Goal: Task Accomplishment & Management: Complete application form

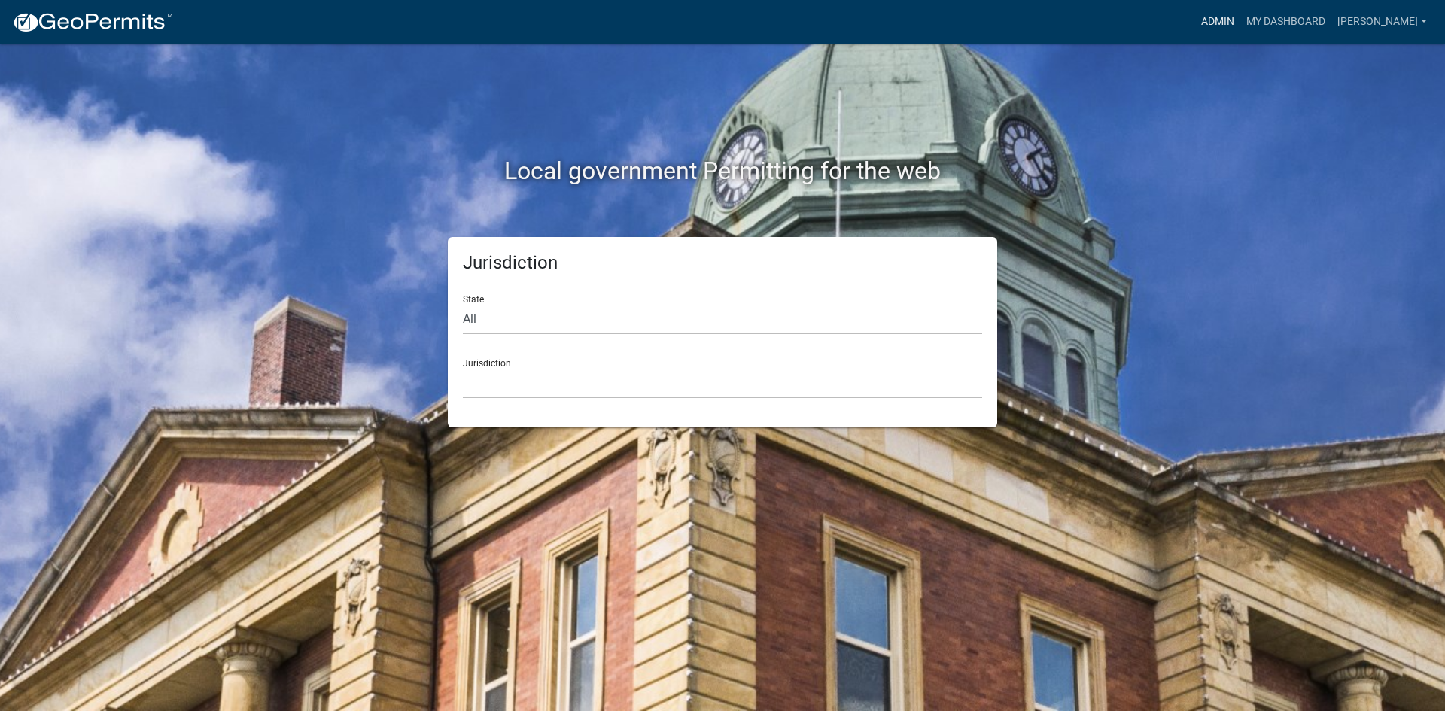
click at [1241, 21] on link "Admin" at bounding box center [1217, 22] width 45 height 29
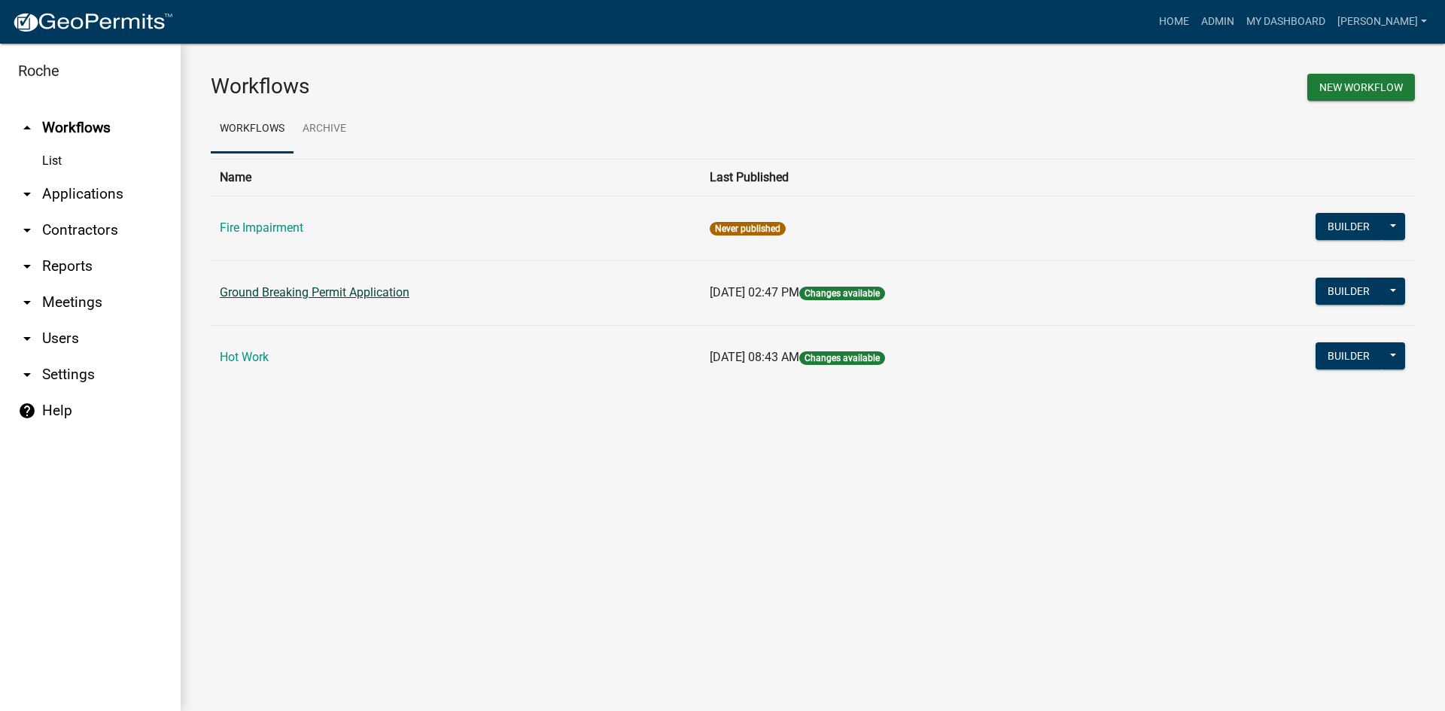
click at [277, 293] on link "Ground Breaking Permit Application" at bounding box center [315, 292] width 190 height 14
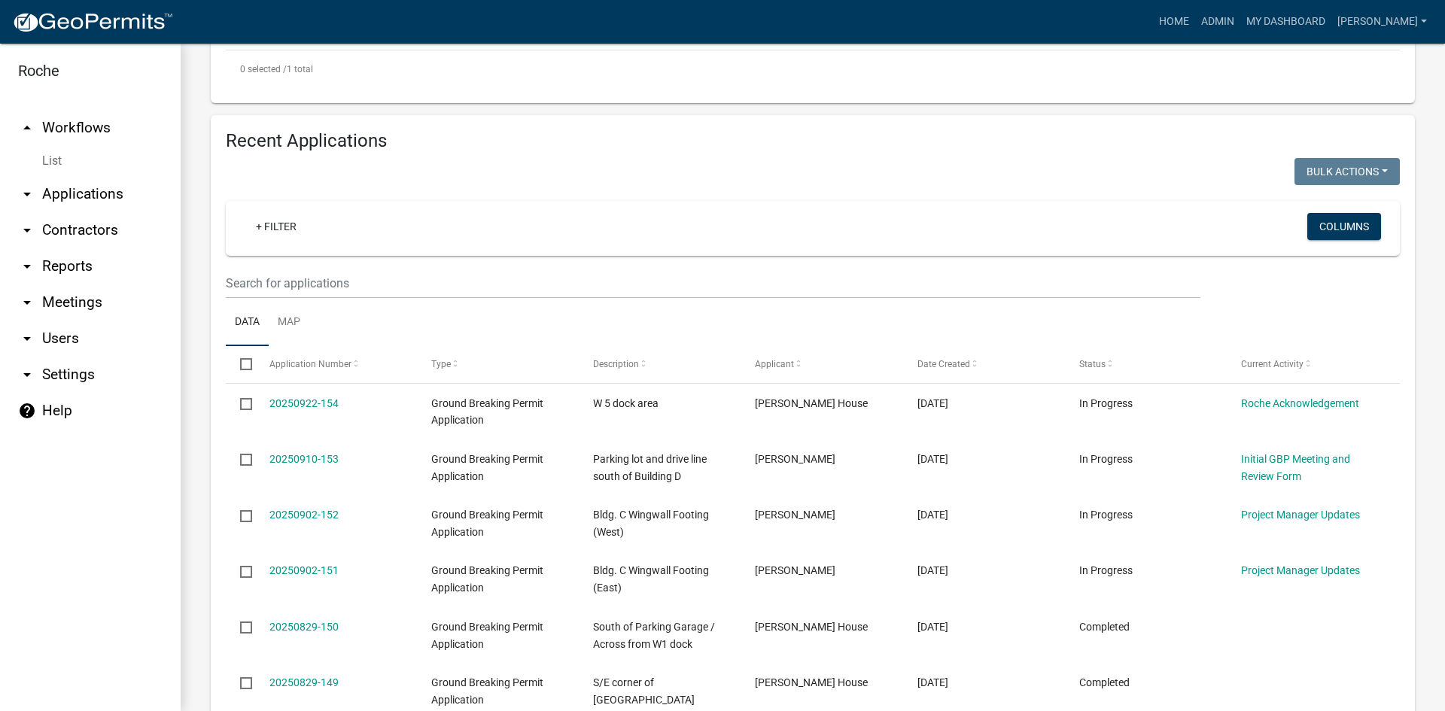
scroll to position [602, 0]
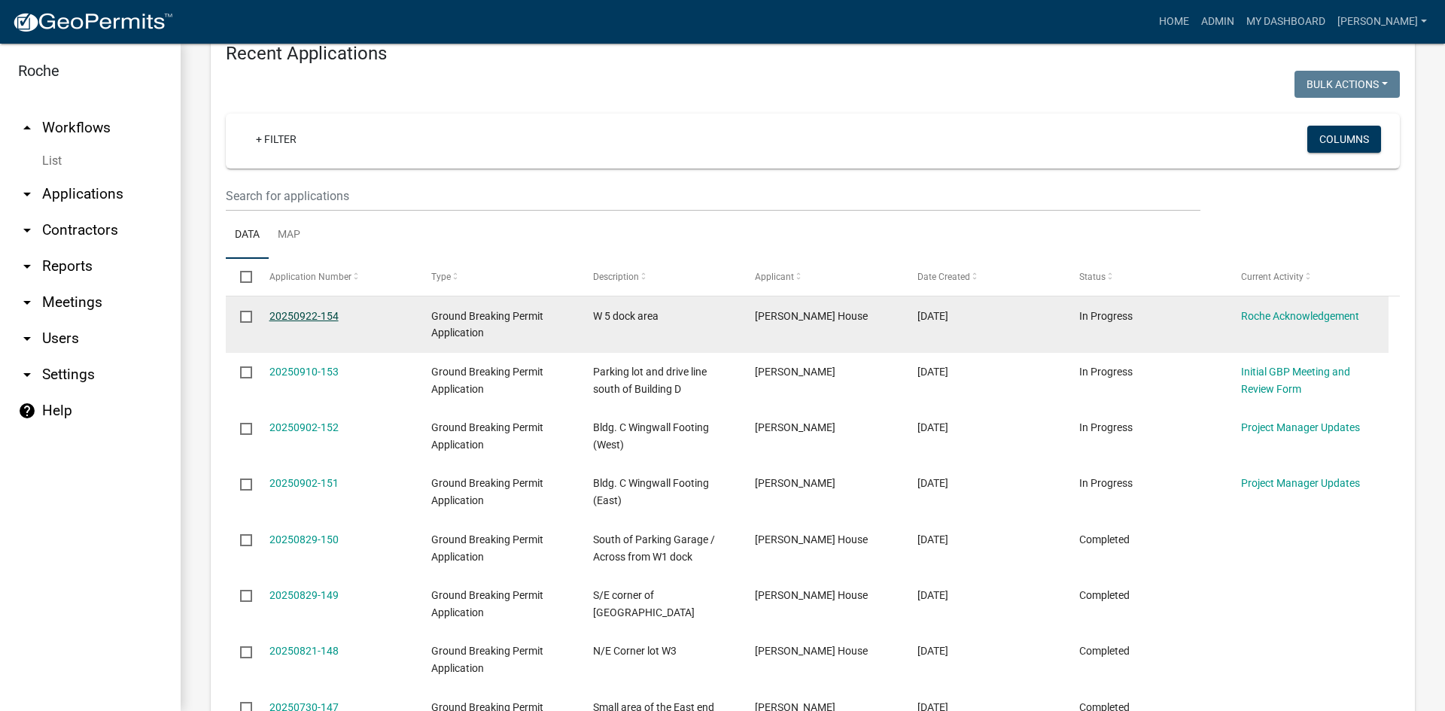
click at [300, 315] on link "20250922-154" at bounding box center [304, 316] width 69 height 12
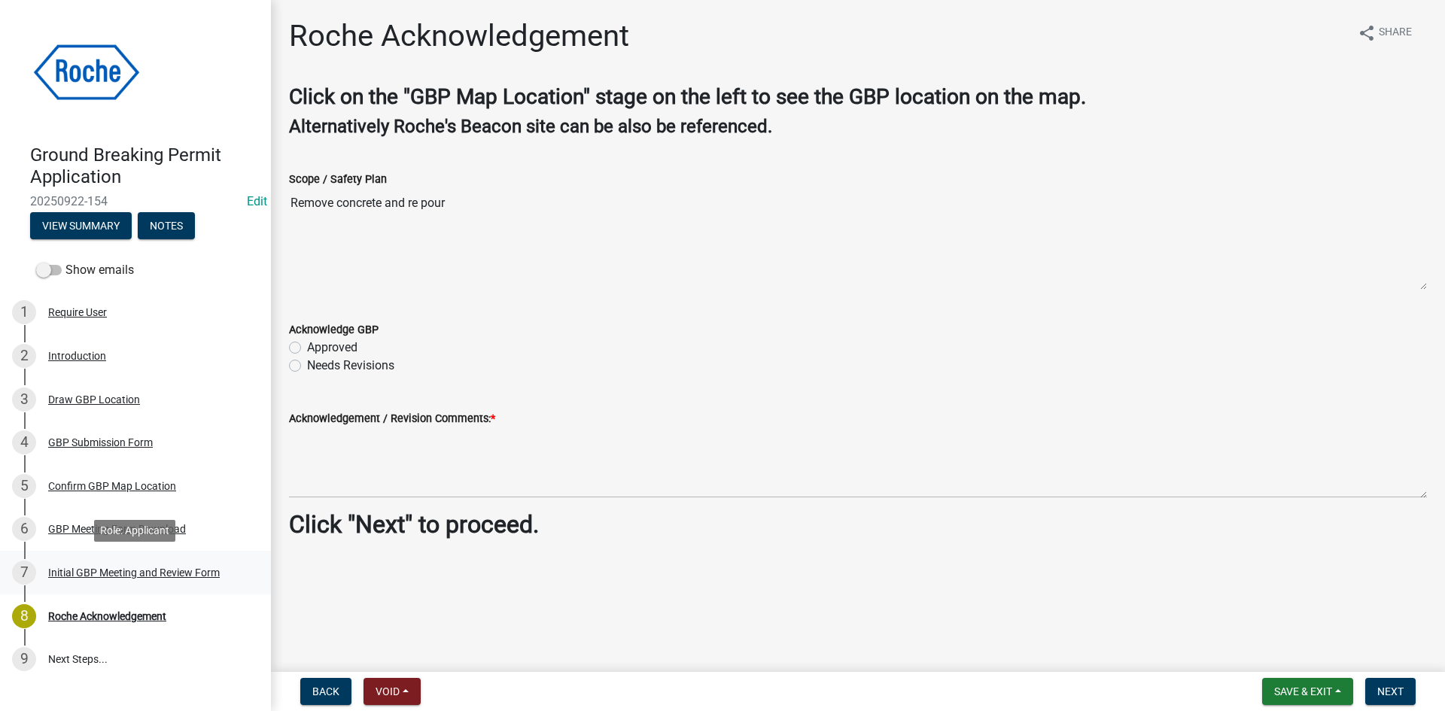
click at [85, 568] on div "Initial GBP Meeting and Review Form" at bounding box center [134, 573] width 172 height 11
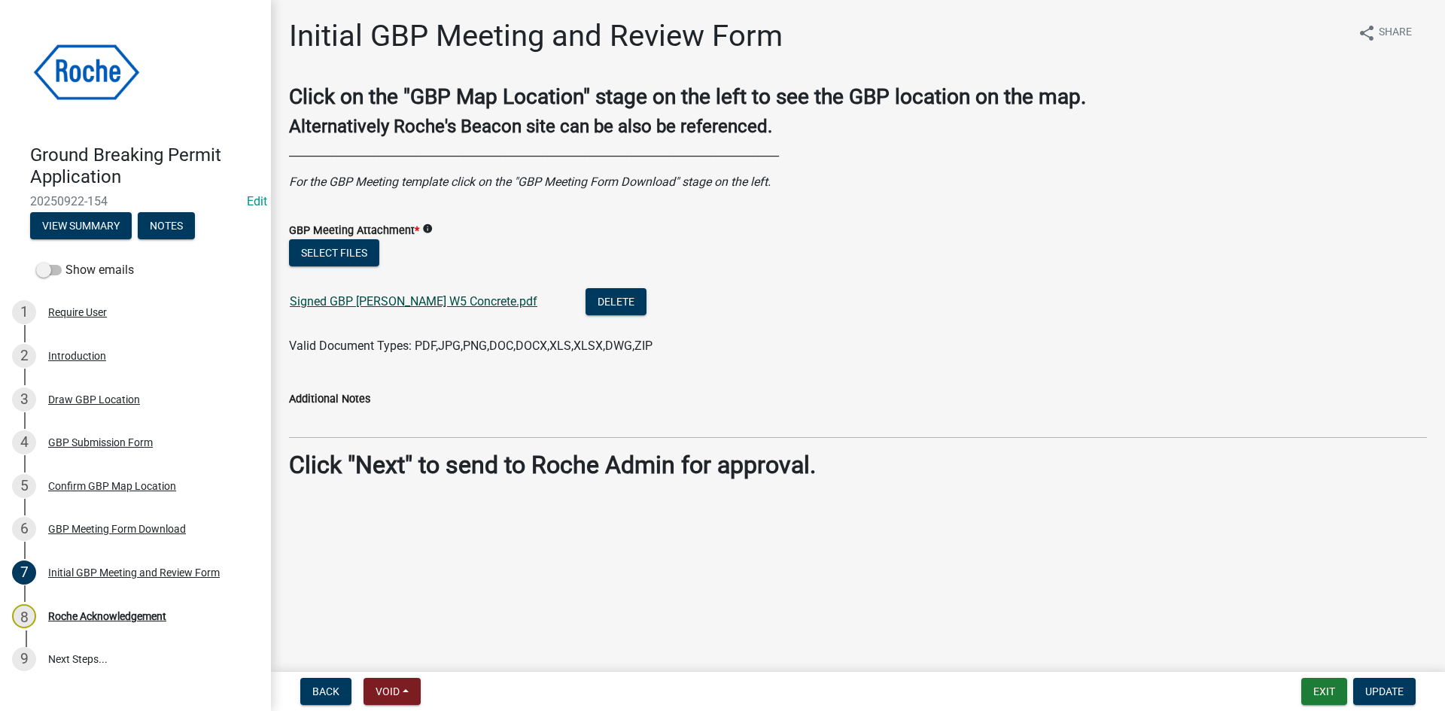
click at [355, 299] on link "Signed GBP [PERSON_NAME] W5 Concrete.pdf" at bounding box center [414, 301] width 248 height 14
click at [107, 611] on div "Roche Acknowledgement" at bounding box center [107, 616] width 118 height 11
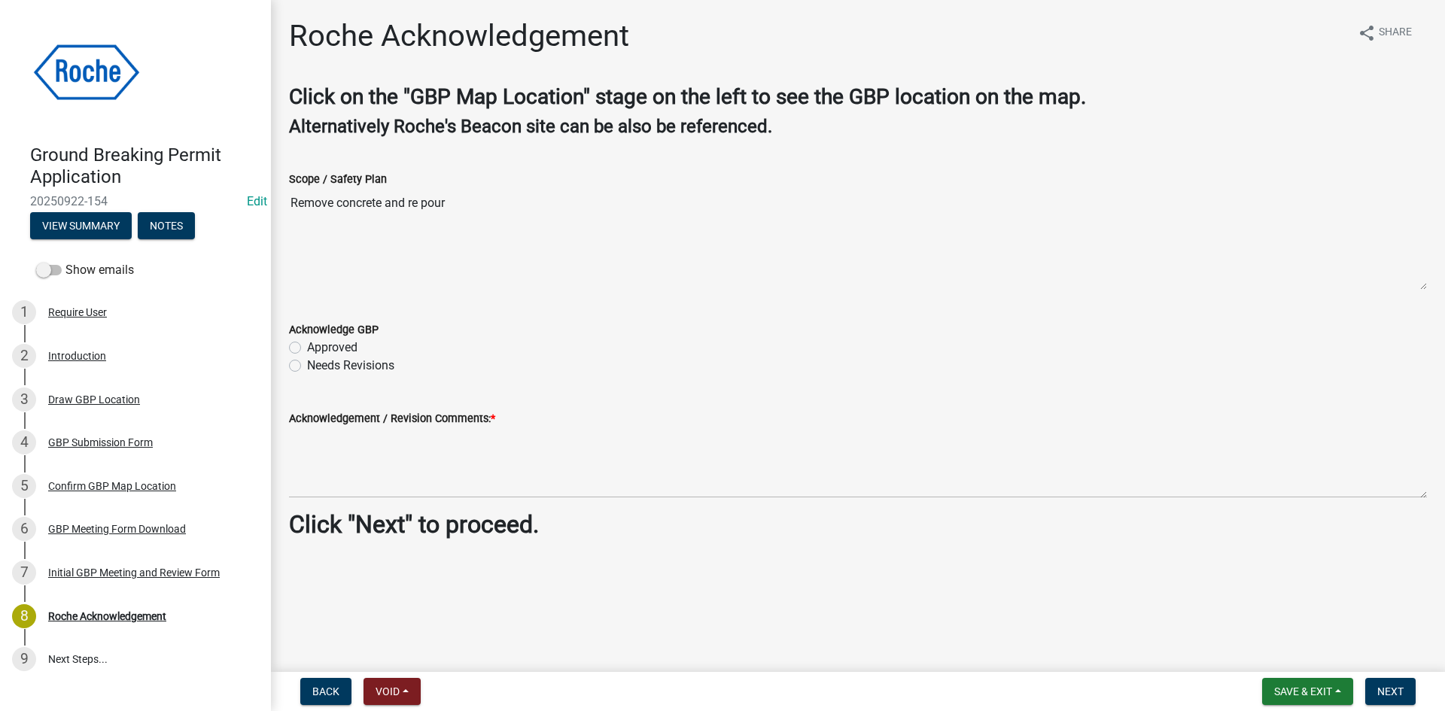
click at [307, 346] on label "Approved" at bounding box center [332, 348] width 50 height 18
click at [307, 346] on input "Approved" at bounding box center [312, 344] width 10 height 10
radio input "true"
click at [1390, 689] on span "Next" at bounding box center [1391, 692] width 26 height 12
click at [1387, 689] on span "Next" at bounding box center [1391, 692] width 26 height 12
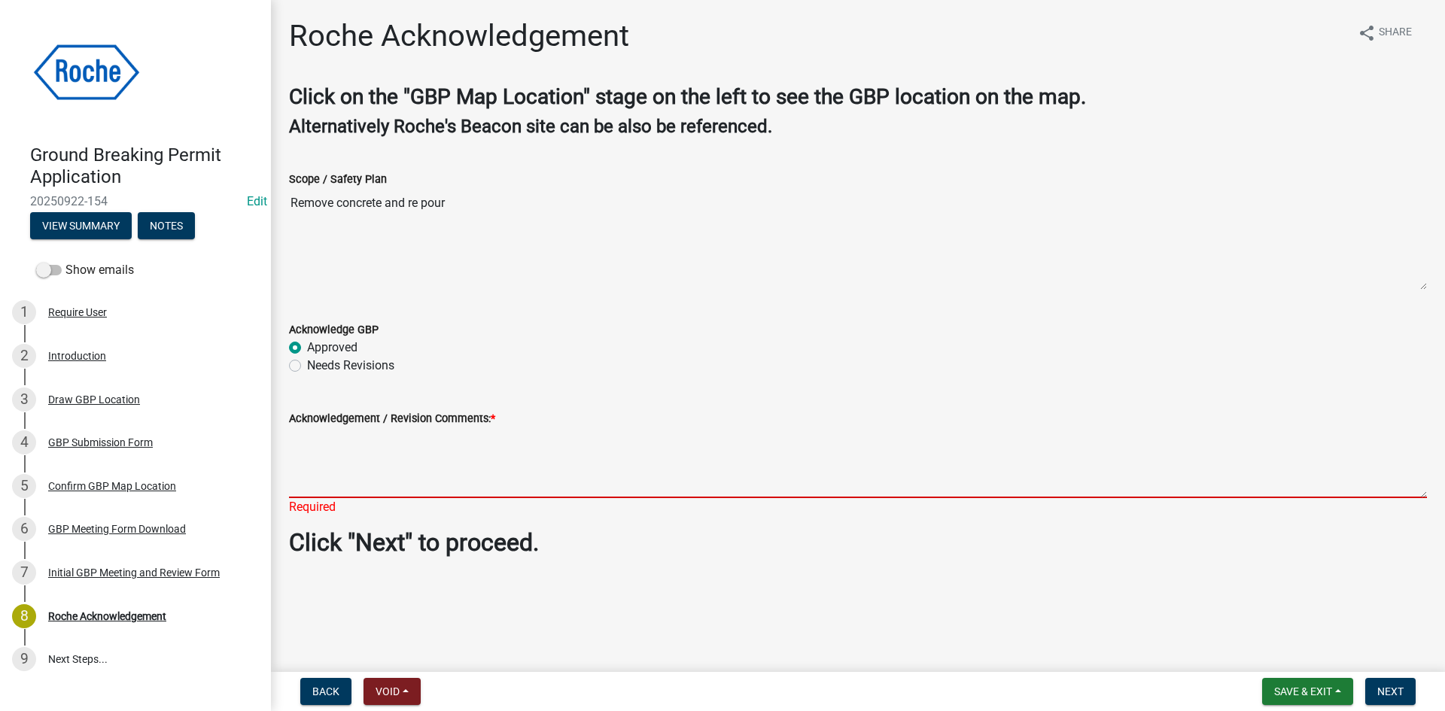
click at [327, 476] on textarea "Acknowledgement / Revision Comments: *" at bounding box center [858, 463] width 1138 height 71
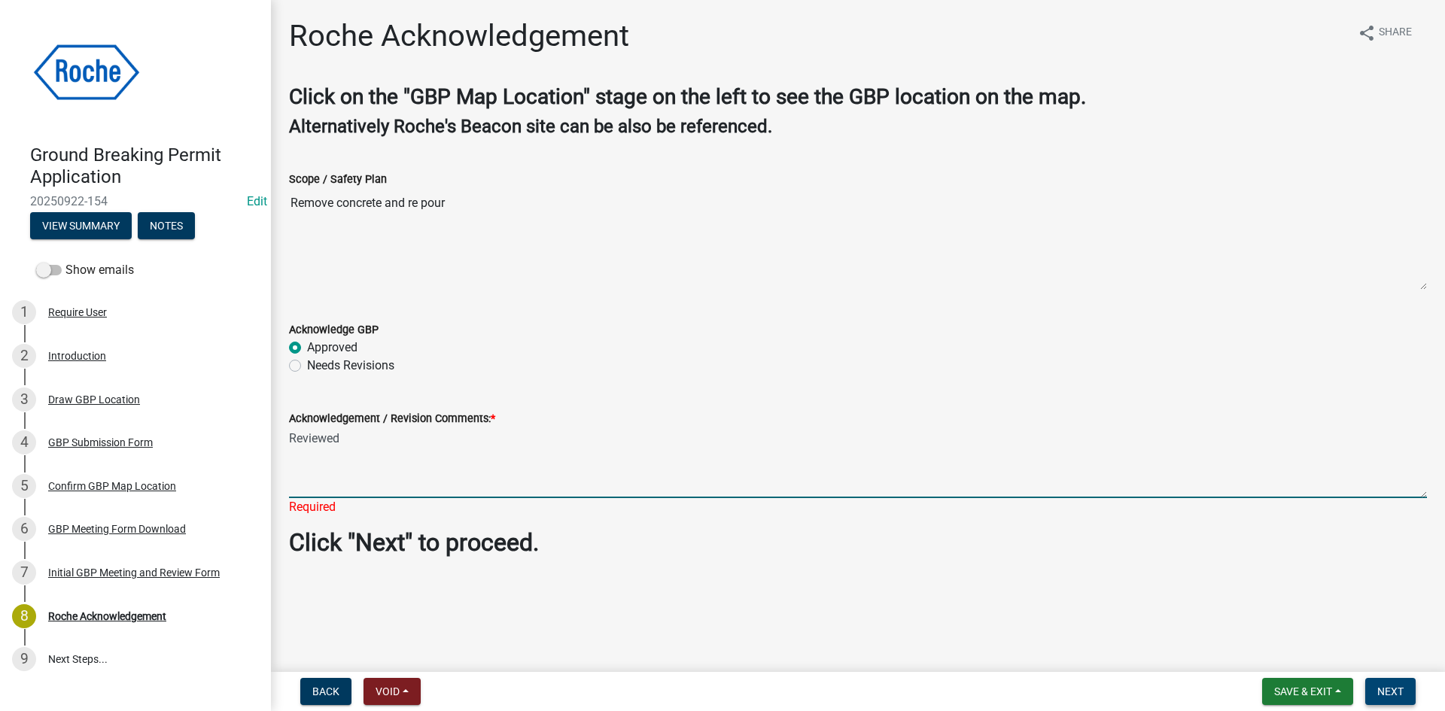
type textarea "Reviewed"
click at [1383, 688] on span "Next" at bounding box center [1391, 692] width 26 height 12
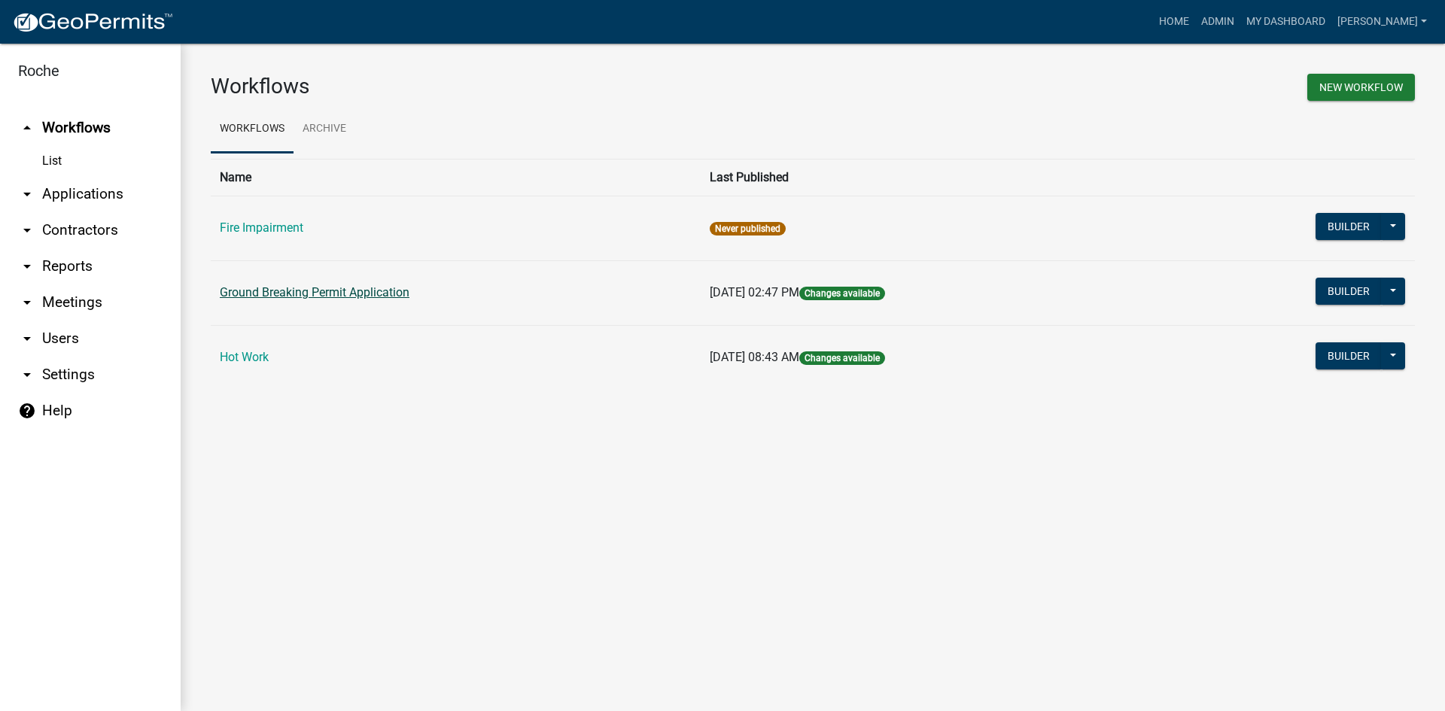
click at [288, 298] on link "Ground Breaking Permit Application" at bounding box center [315, 292] width 190 height 14
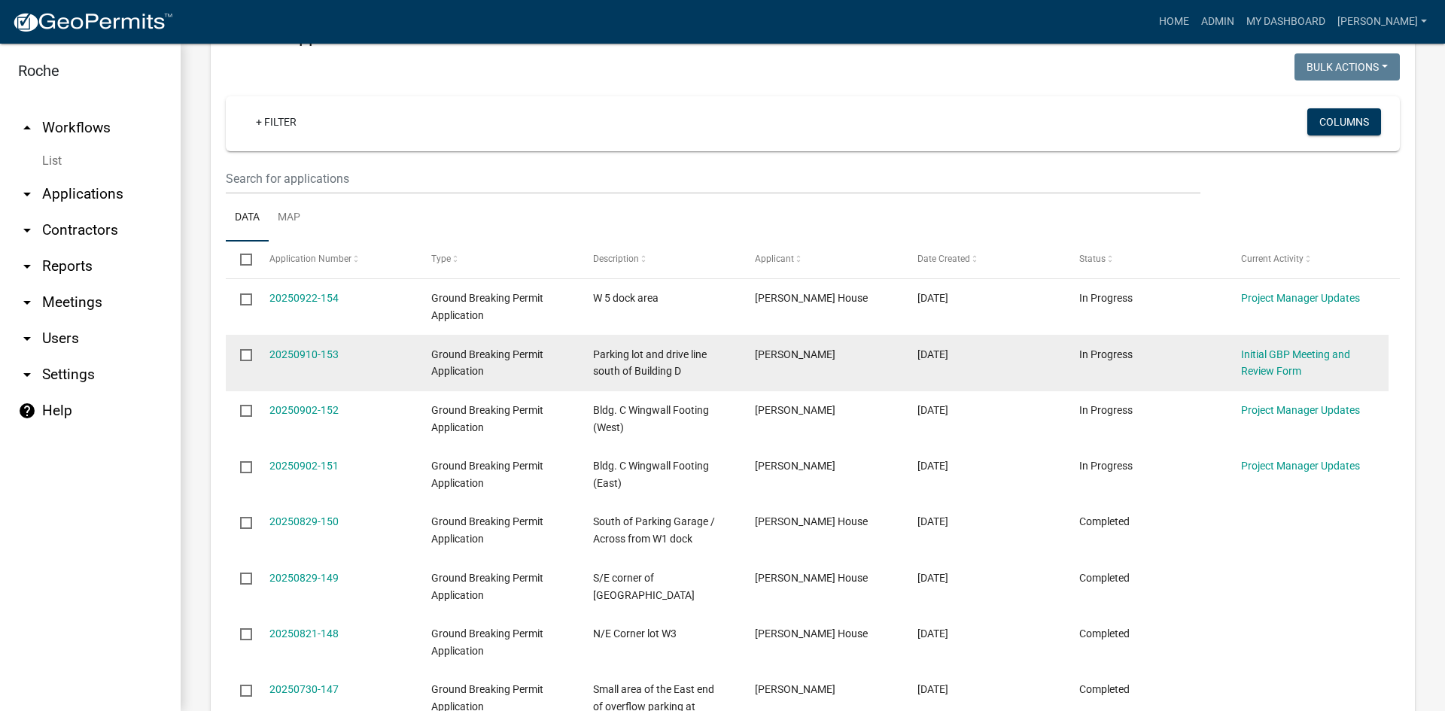
scroll to position [602, 0]
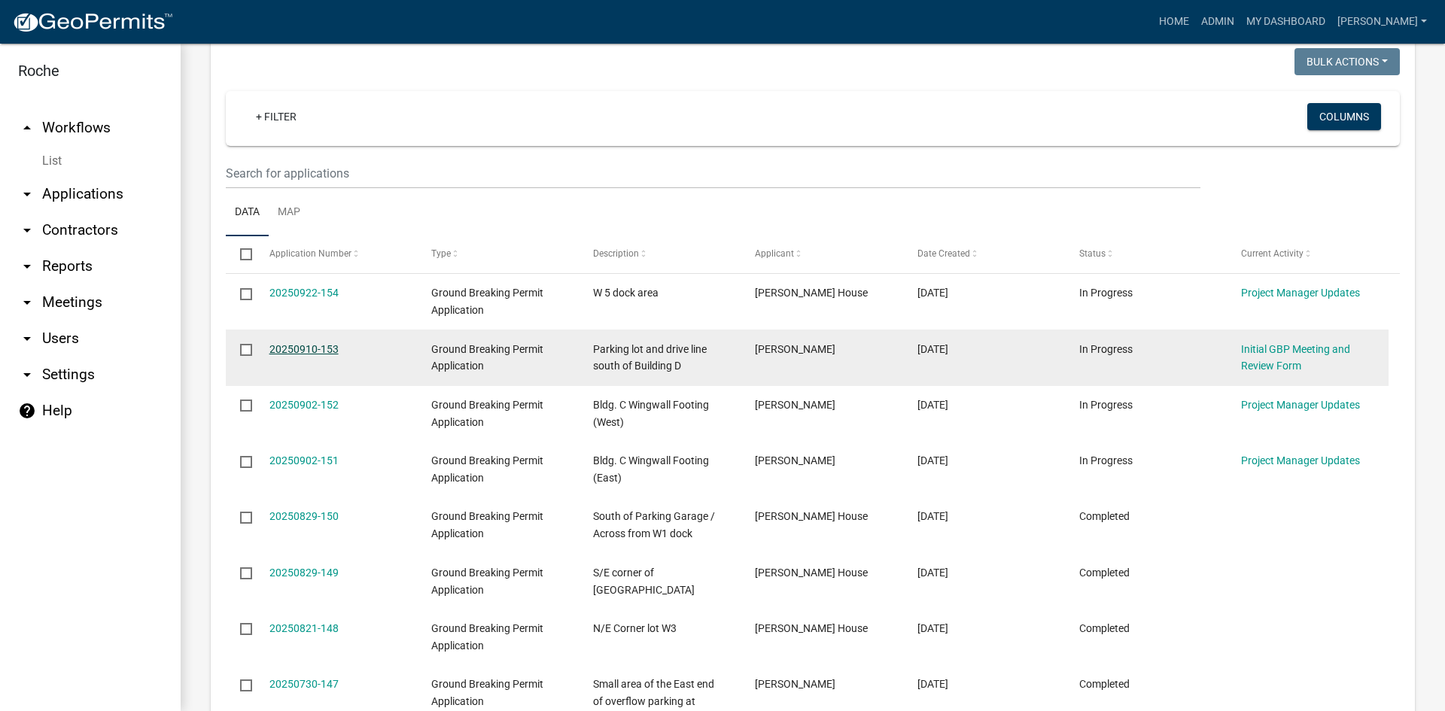
click at [309, 349] on link "20250910-153" at bounding box center [304, 349] width 69 height 12
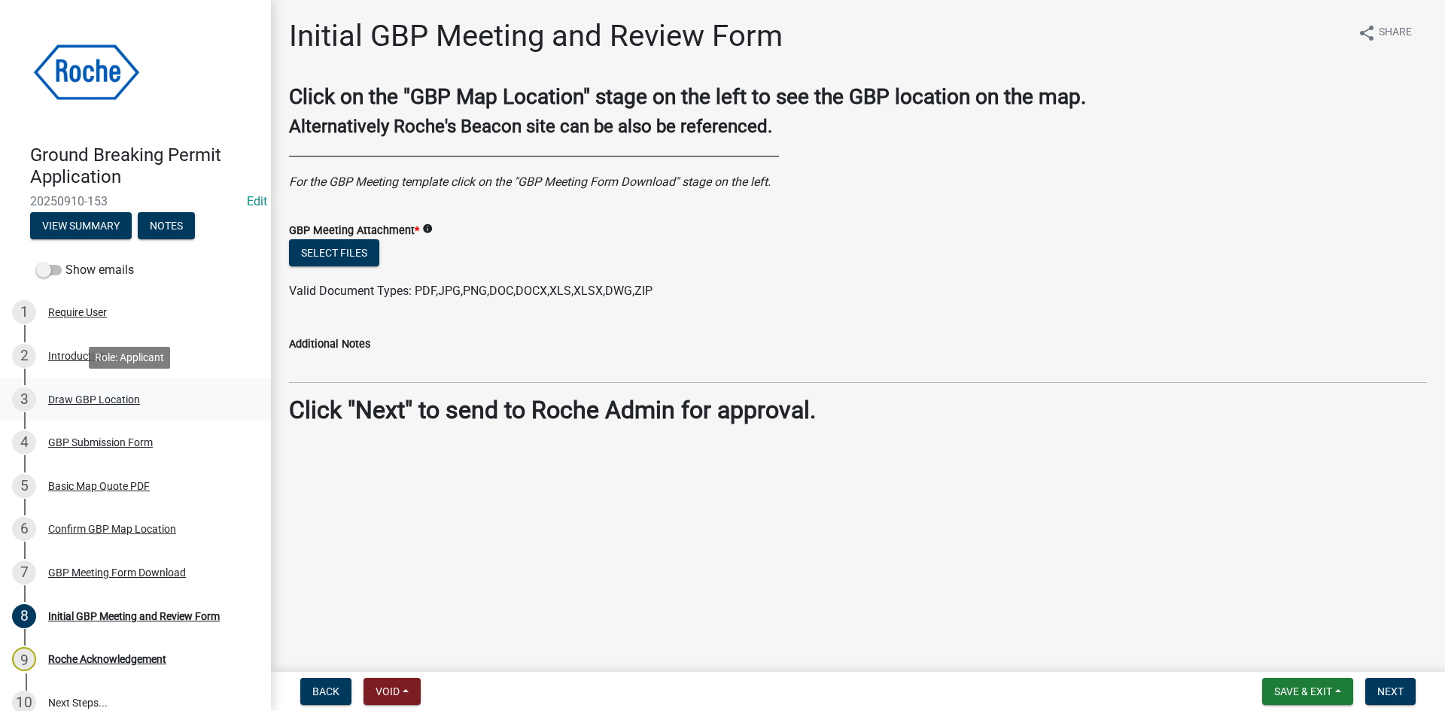
click at [63, 399] on div "Draw GBP Location" at bounding box center [94, 399] width 92 height 11
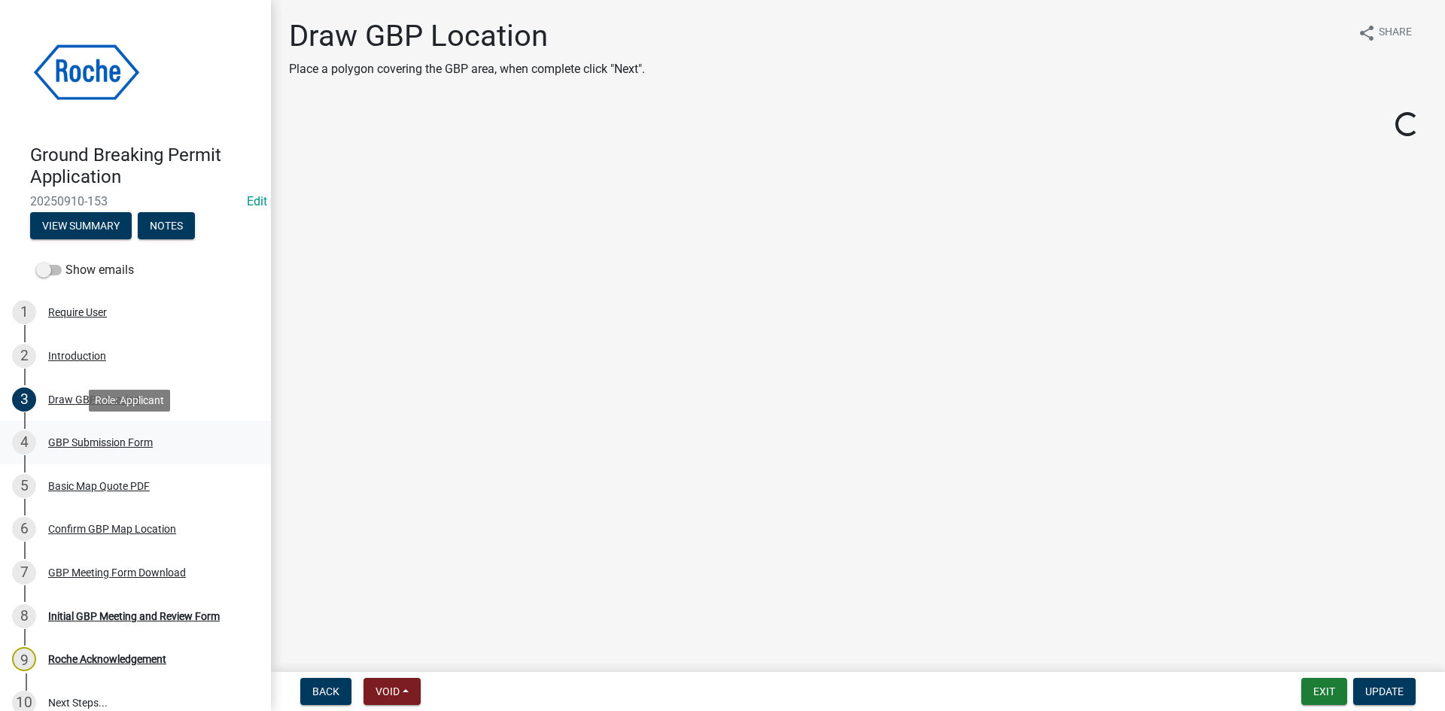
click at [78, 445] on div "GBP Submission Form" at bounding box center [100, 442] width 105 height 11
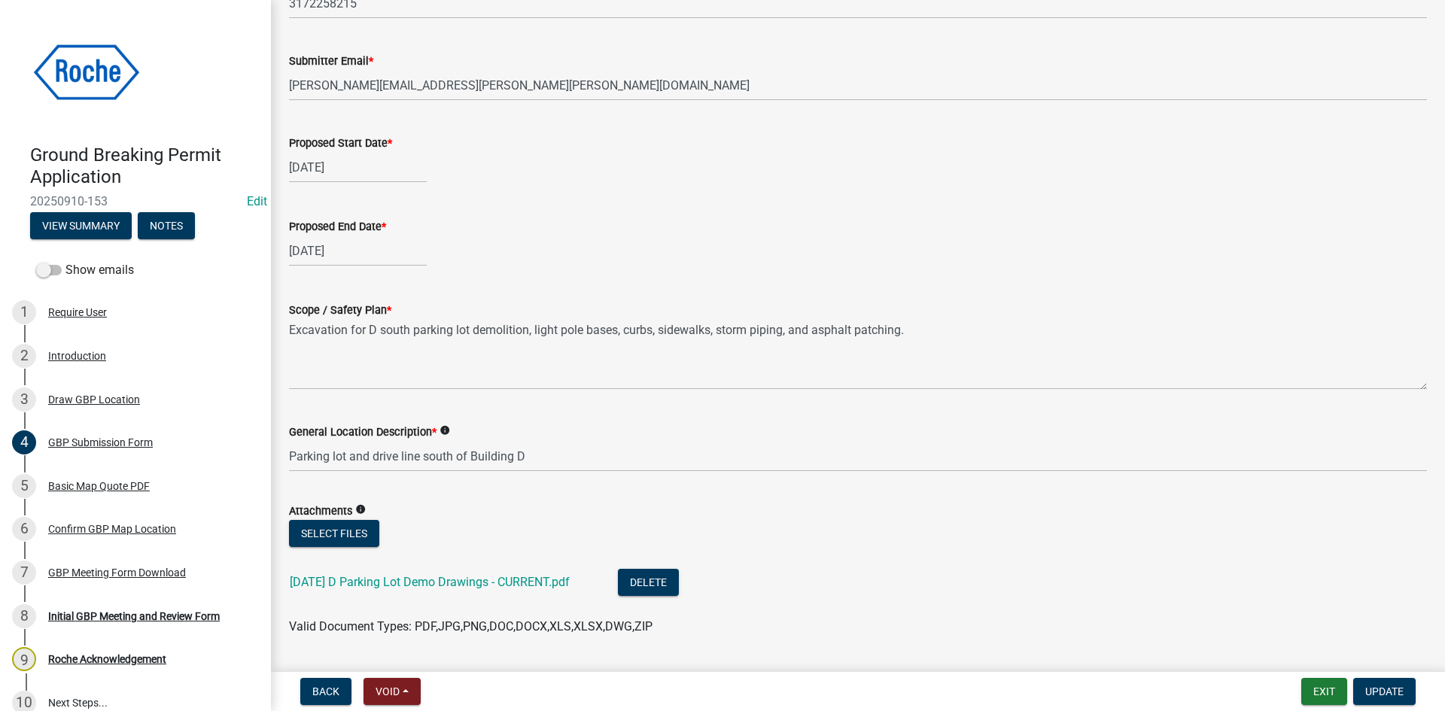
scroll to position [301, 0]
click at [79, 481] on div "Basic Map Quote PDF" at bounding box center [99, 486] width 102 height 11
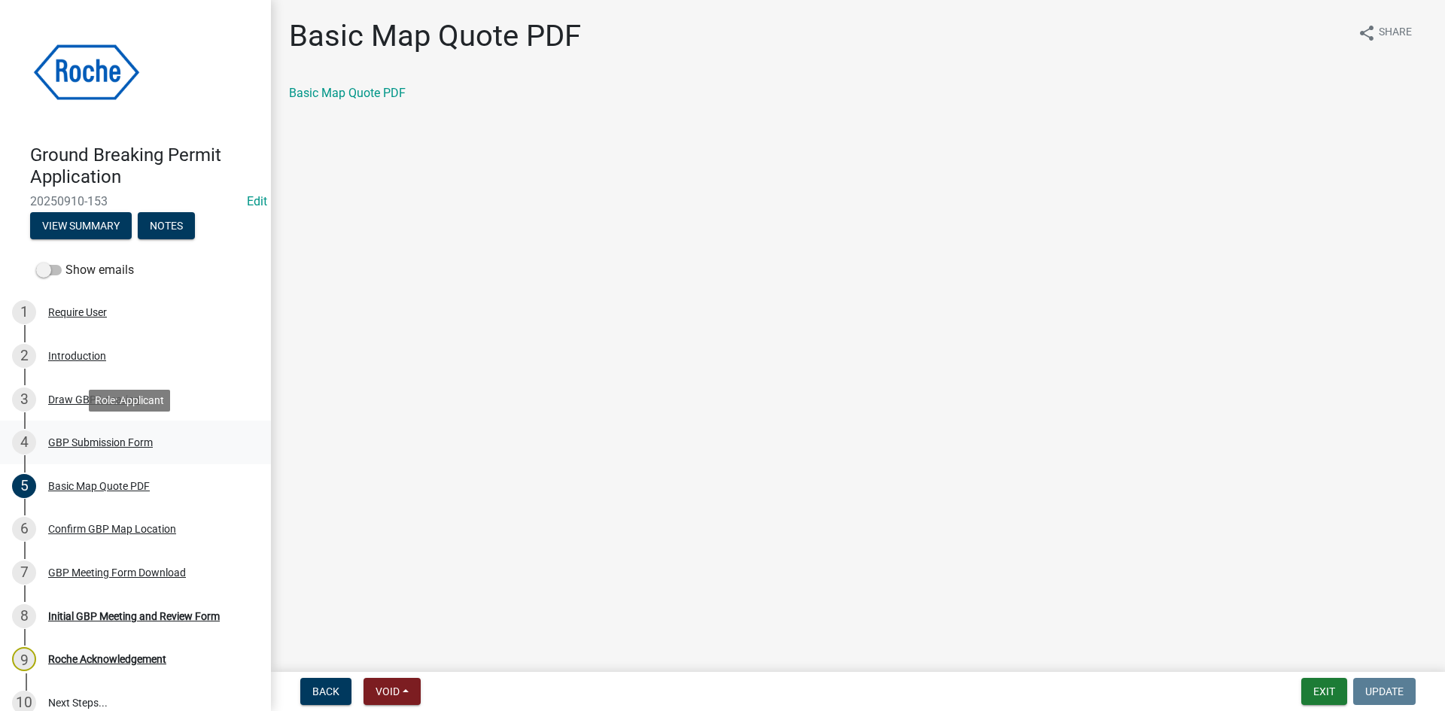
click at [72, 440] on div "GBP Submission Form" at bounding box center [100, 442] width 105 height 11
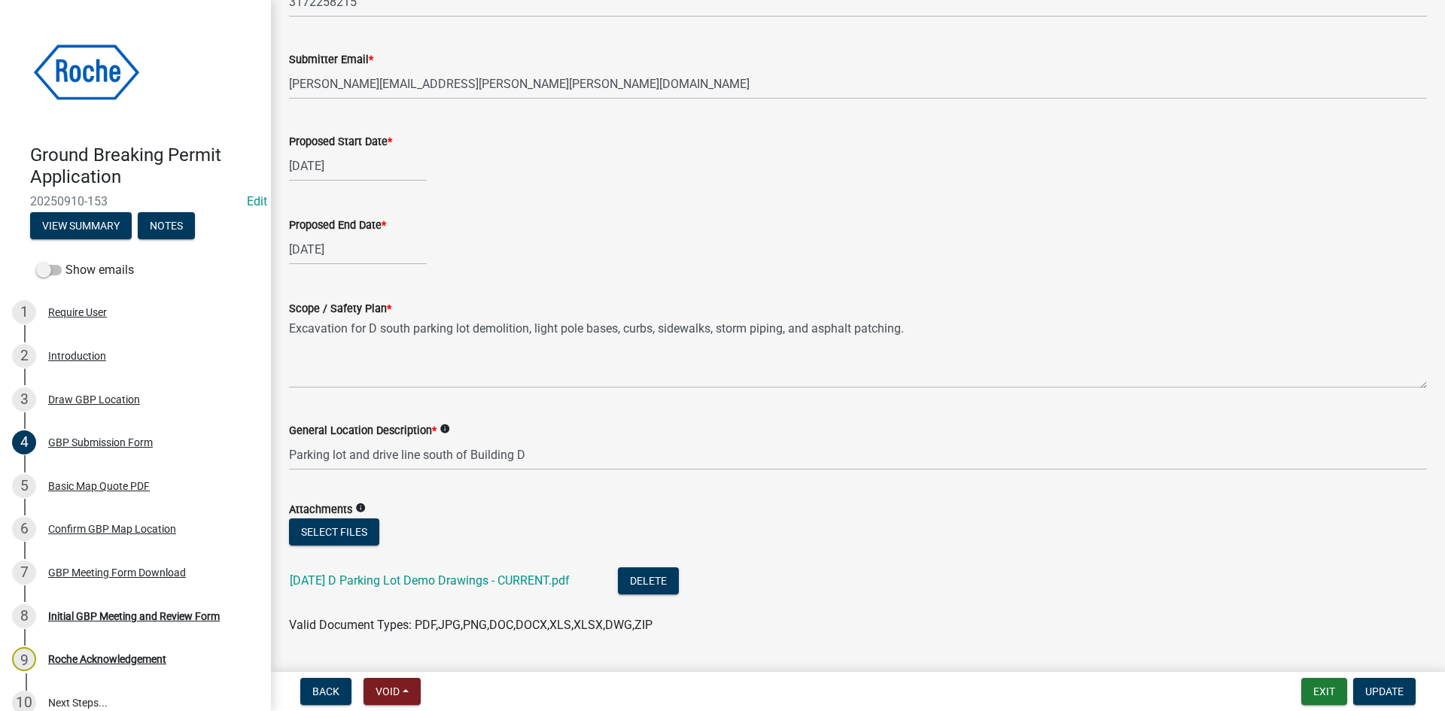
scroll to position [527, 0]
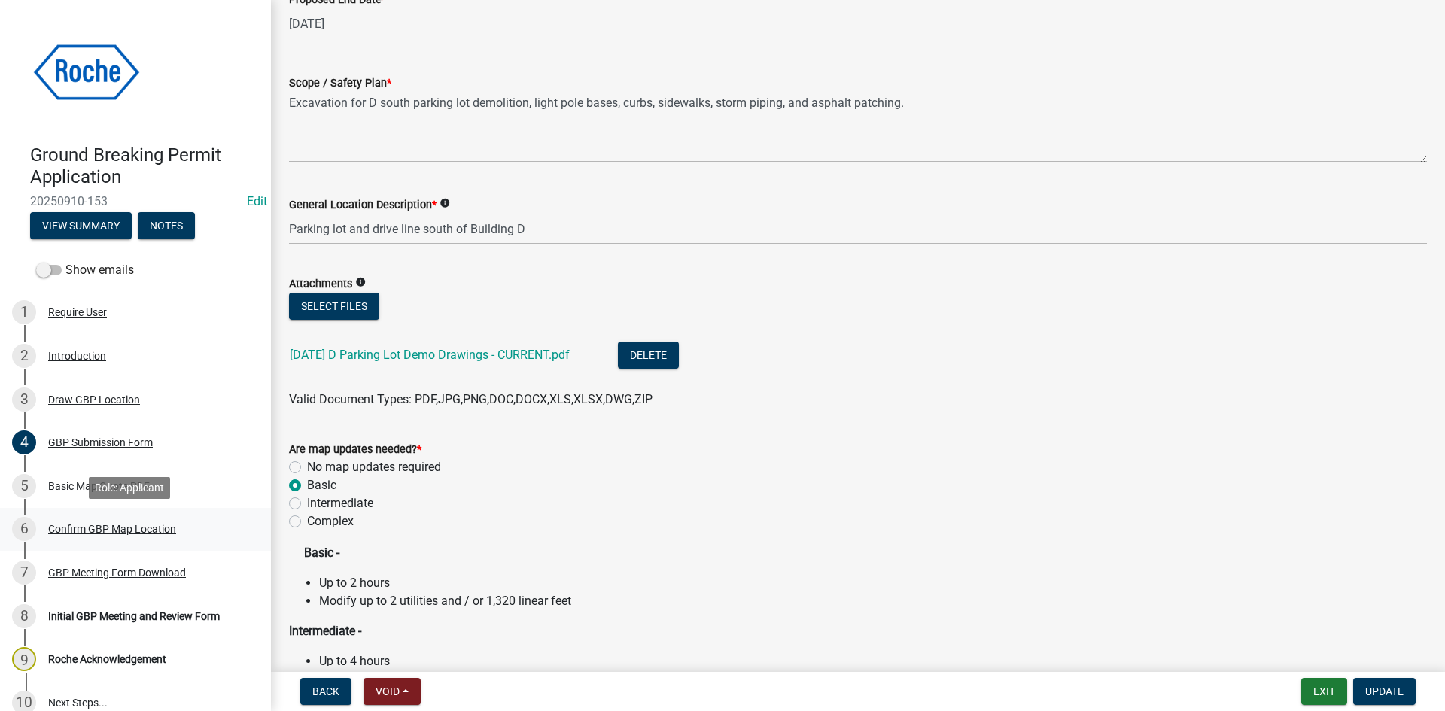
click at [85, 528] on div "Confirm GBP Map Location" at bounding box center [112, 529] width 128 height 11
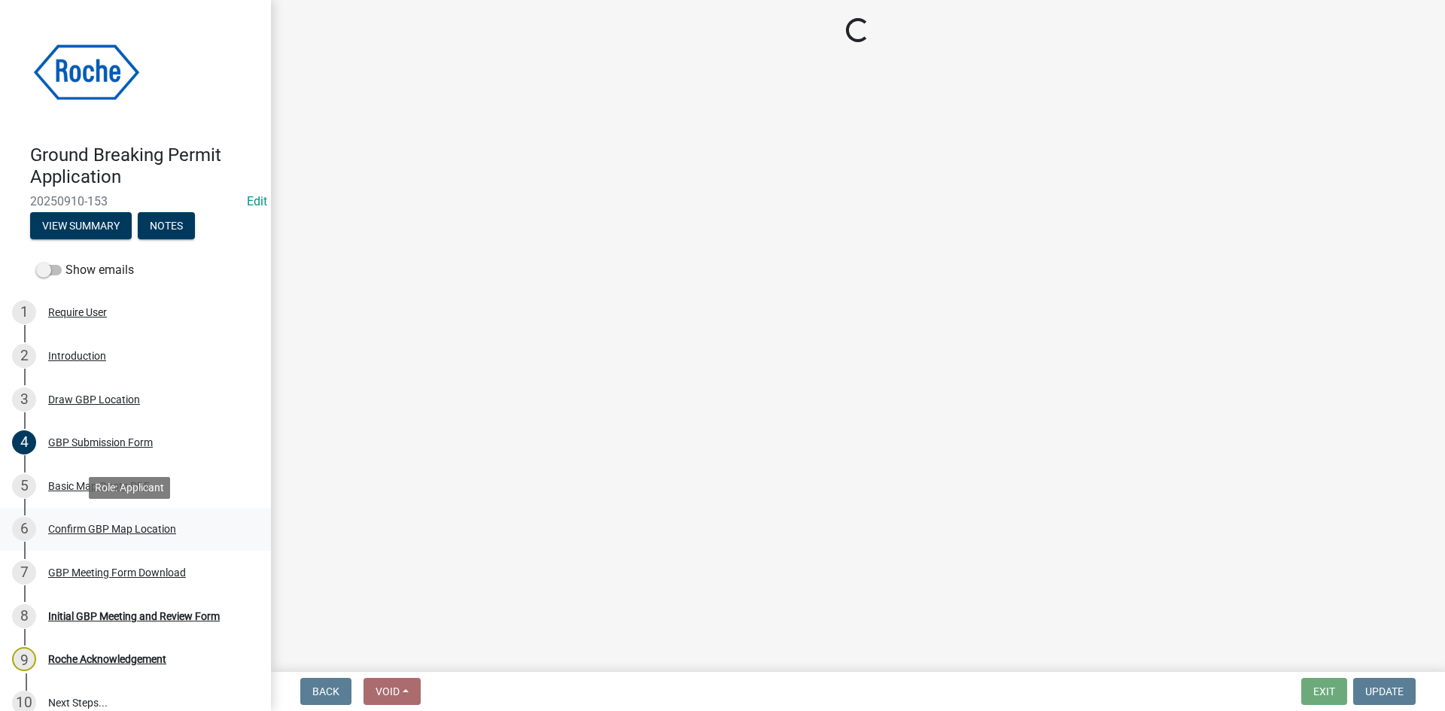
scroll to position [0, 0]
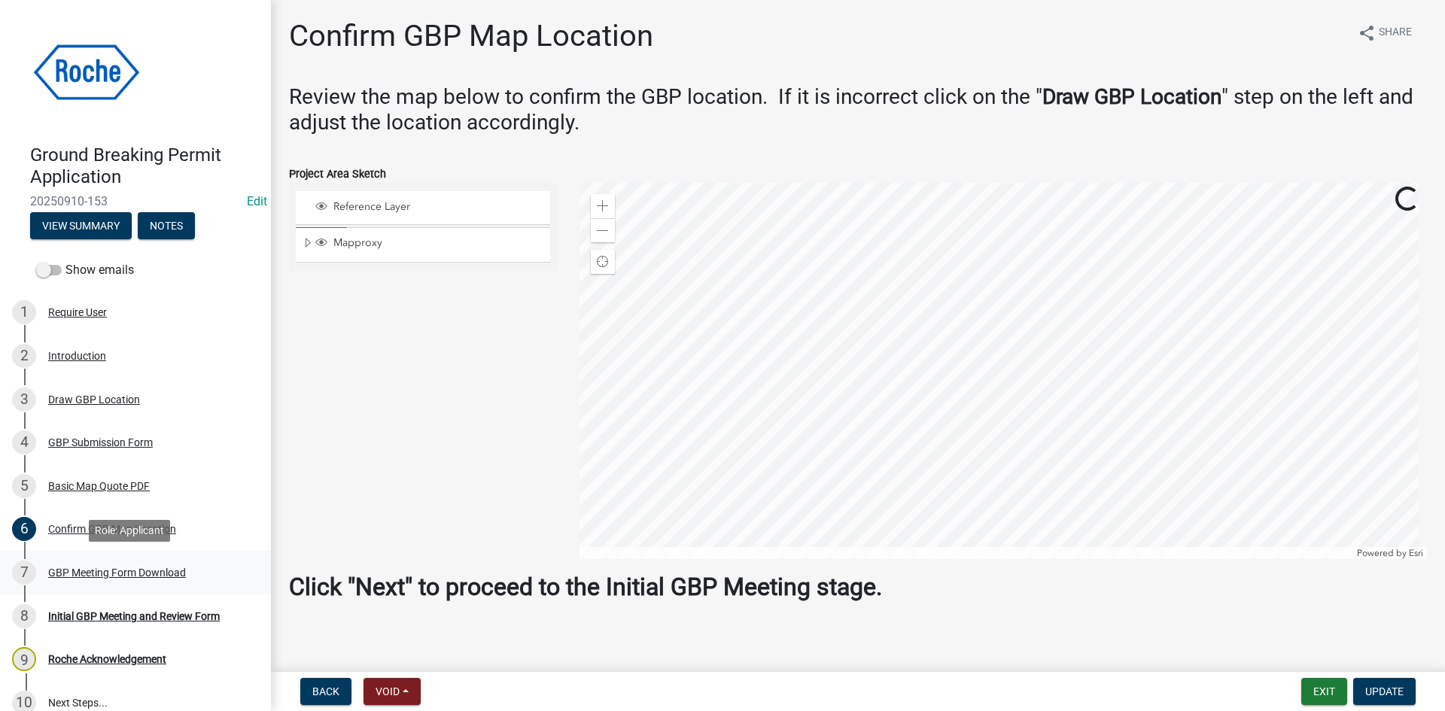
click at [78, 571] on div "GBP Meeting Form Download" at bounding box center [117, 573] width 138 height 11
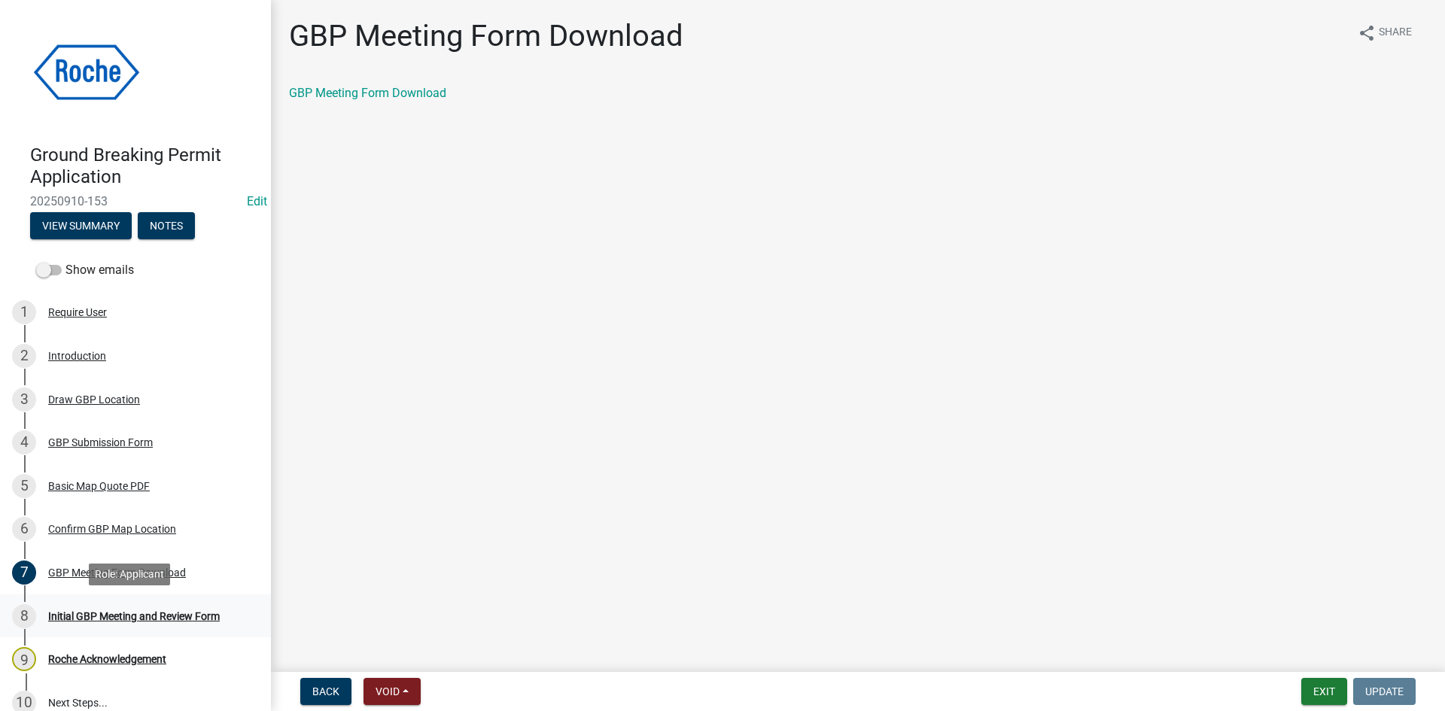
click at [93, 617] on div "Initial GBP Meeting and Review Form" at bounding box center [134, 616] width 172 height 11
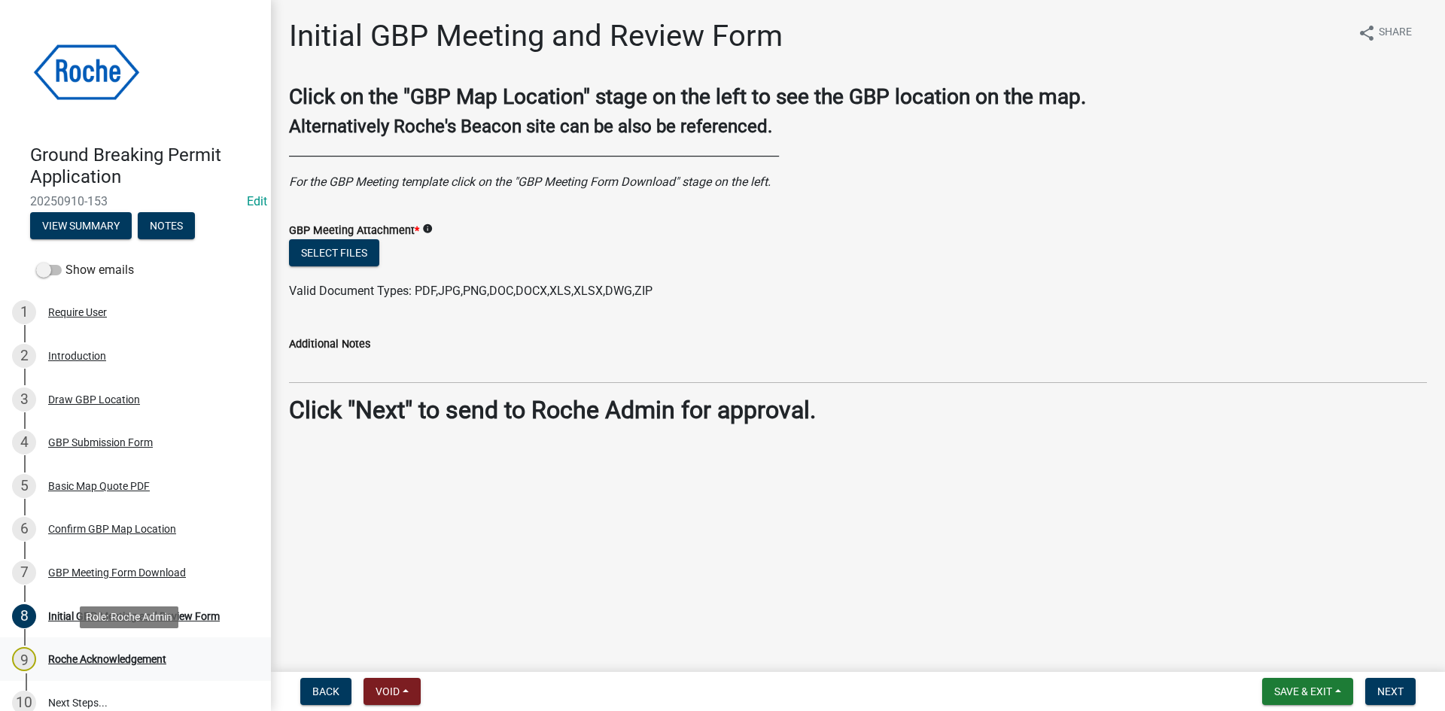
click at [77, 655] on div "Roche Acknowledgement" at bounding box center [107, 659] width 118 height 11
click at [83, 440] on div "GBP Submission Form" at bounding box center [100, 442] width 105 height 11
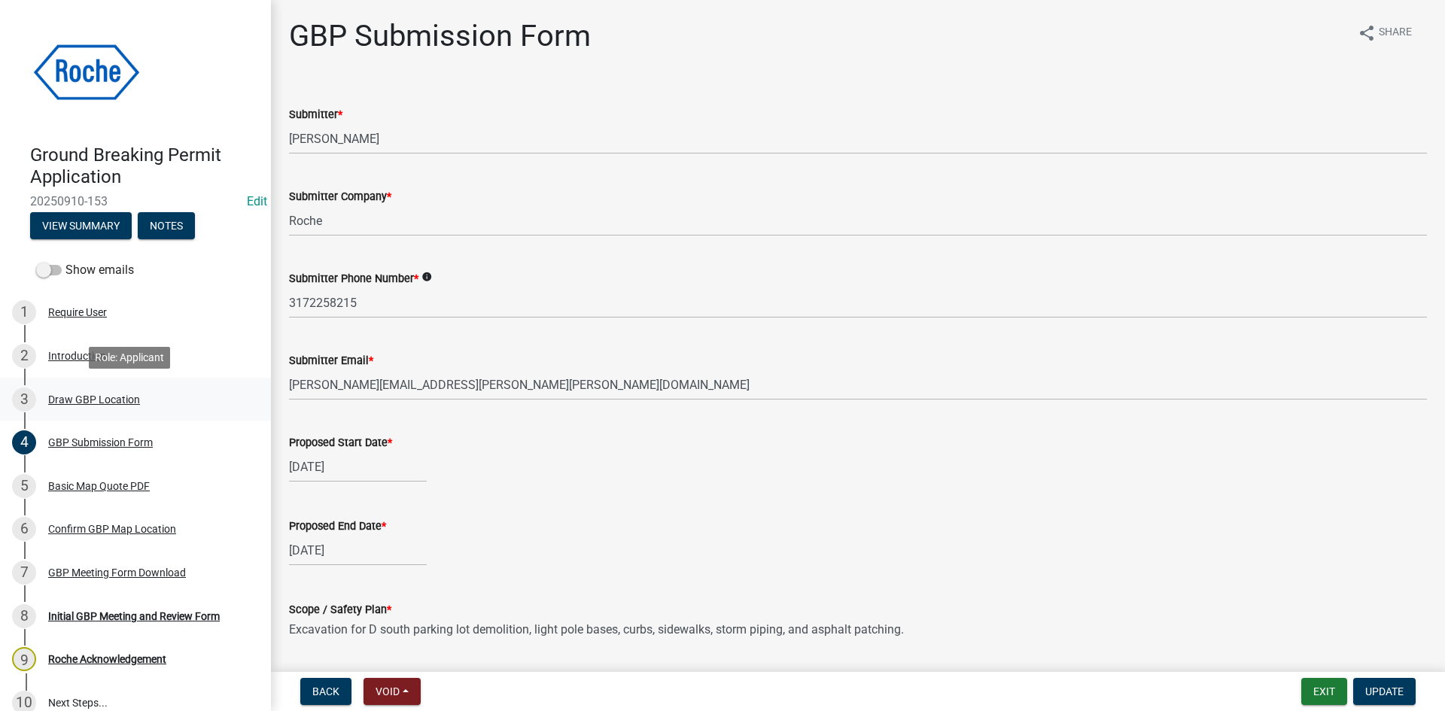
click at [84, 398] on div "Draw GBP Location" at bounding box center [94, 399] width 92 height 11
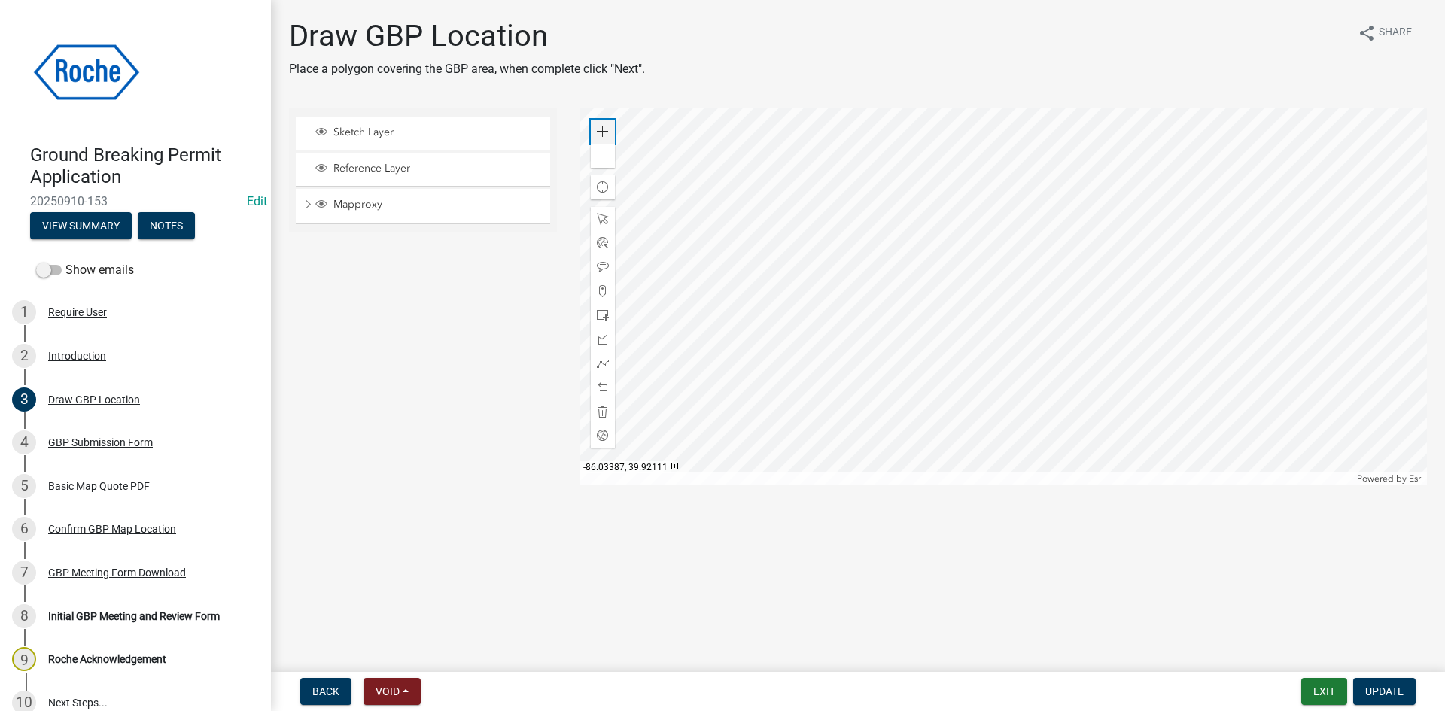
click at [608, 138] on div "Zoom in" at bounding box center [603, 132] width 24 height 24
click at [607, 137] on span at bounding box center [603, 132] width 12 height 12
click at [595, 158] on div "Zoom out" at bounding box center [603, 156] width 24 height 24
click at [939, 371] on div at bounding box center [1004, 296] width 848 height 376
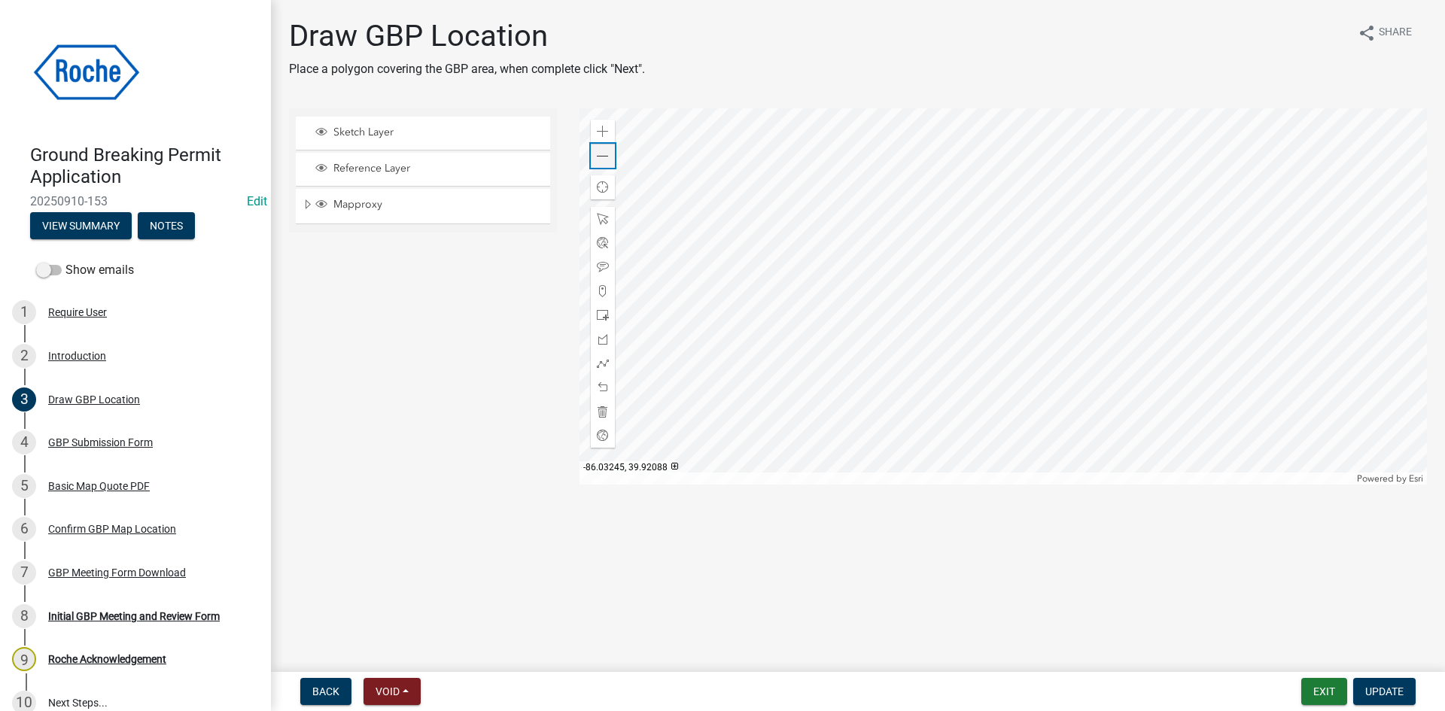
click at [610, 159] on div "Zoom out" at bounding box center [603, 156] width 24 height 24
click at [608, 130] on span at bounding box center [603, 132] width 12 height 12
click at [883, 340] on div at bounding box center [1004, 296] width 848 height 376
click at [923, 350] on div at bounding box center [1004, 296] width 848 height 376
click at [933, 279] on div at bounding box center [1004, 296] width 848 height 376
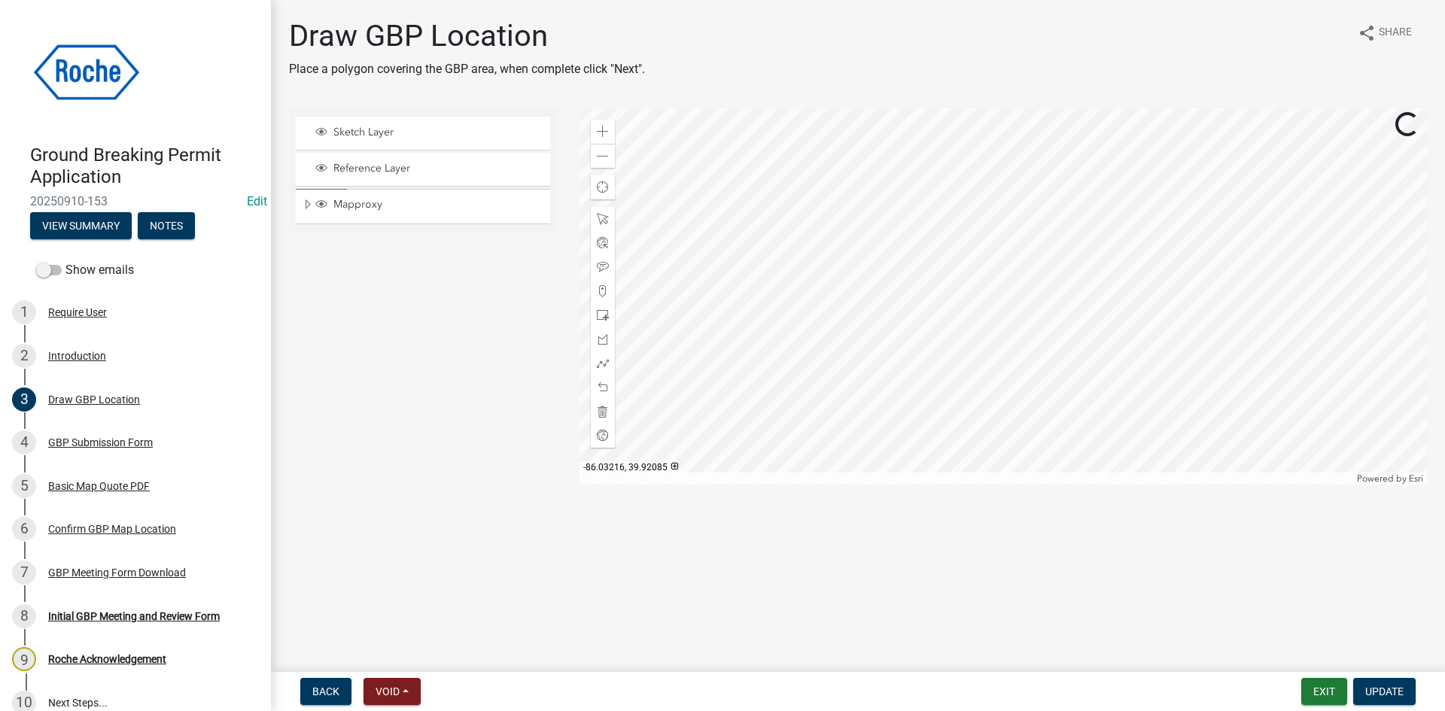
click at [967, 361] on div at bounding box center [1004, 296] width 848 height 376
click at [851, 223] on div at bounding box center [1004, 296] width 848 height 376
click at [913, 293] on div at bounding box center [1004, 296] width 848 height 376
click at [970, 288] on div at bounding box center [1004, 296] width 848 height 376
click at [1127, 223] on div at bounding box center [1004, 296] width 848 height 376
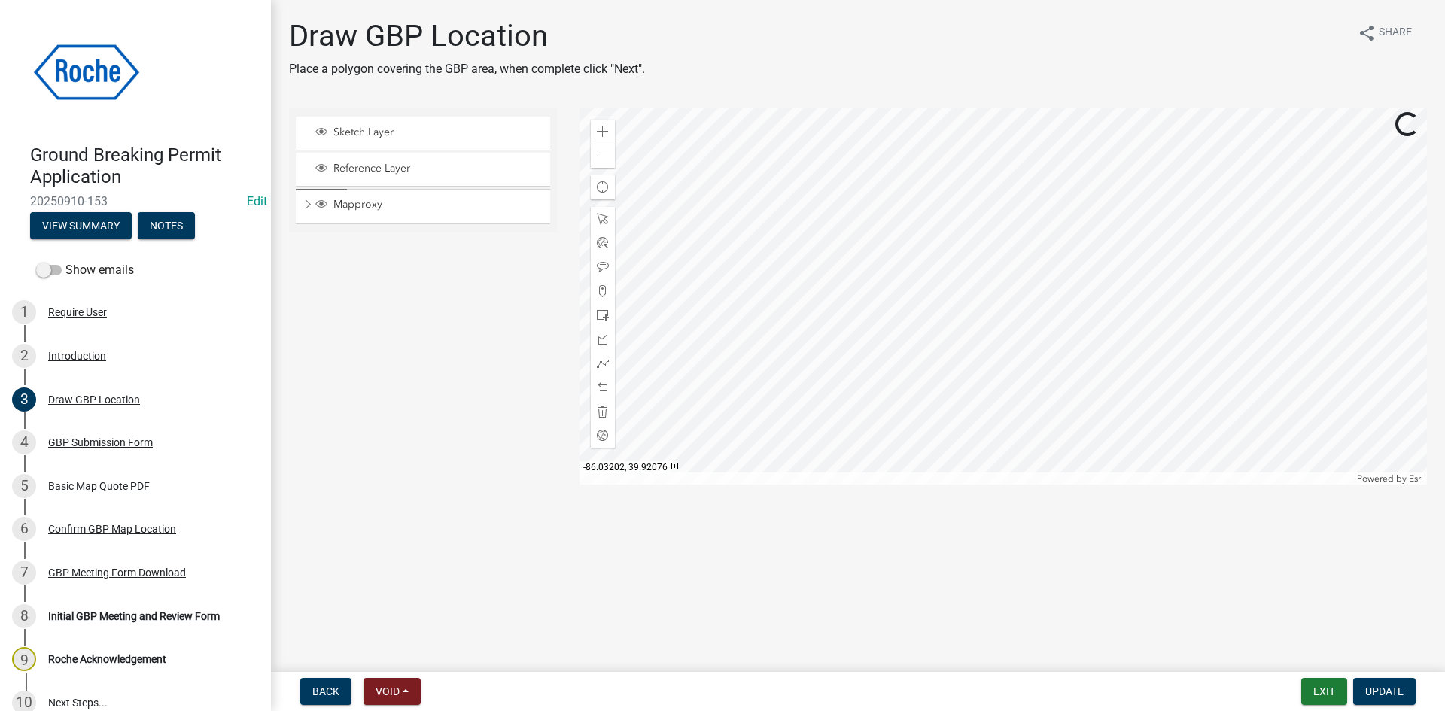
click at [1060, 263] on div at bounding box center [1004, 296] width 848 height 376
click at [1005, 333] on div at bounding box center [1004, 296] width 848 height 376
click at [898, 325] on div at bounding box center [1004, 296] width 848 height 376
click at [1029, 402] on div at bounding box center [1004, 296] width 848 height 376
click at [1167, 328] on div at bounding box center [1004, 296] width 848 height 376
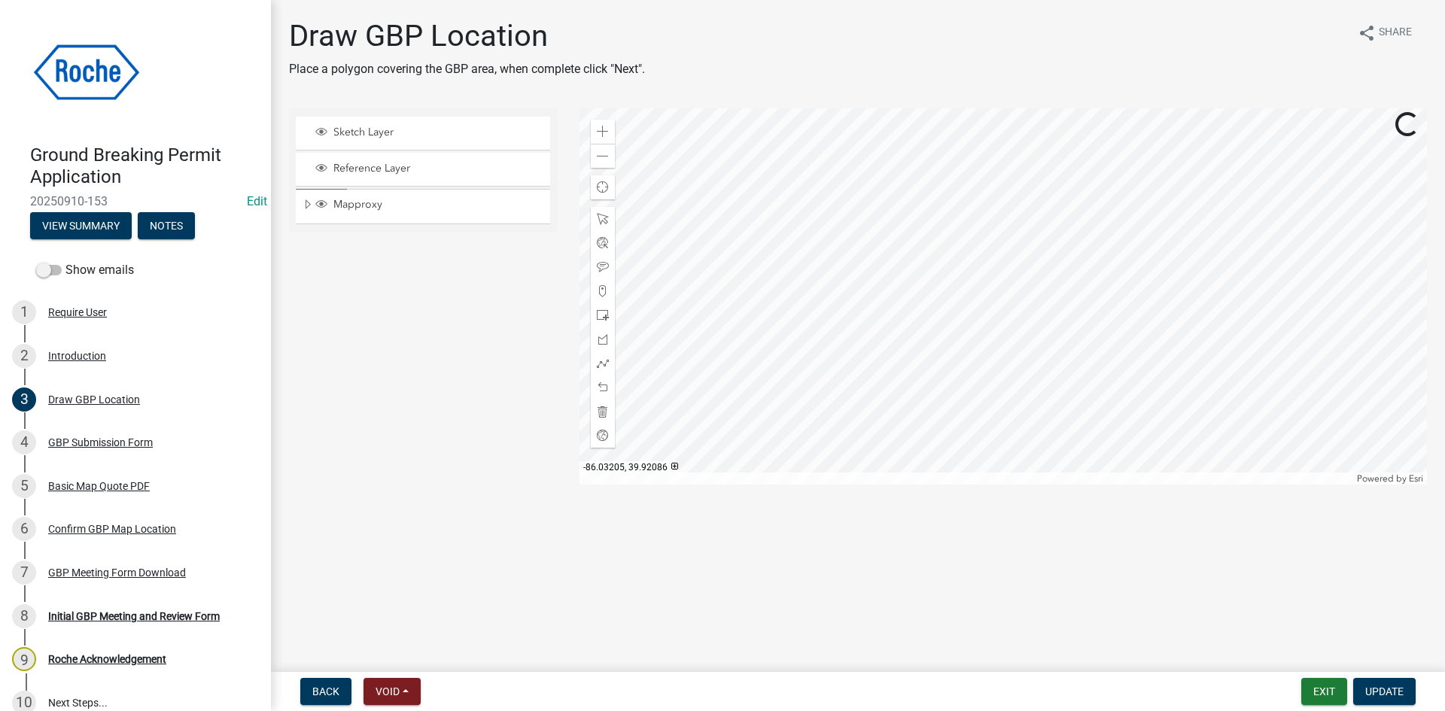
click at [1010, 258] on div at bounding box center [1004, 296] width 848 height 376
click at [608, 163] on div "Zoom out" at bounding box center [603, 156] width 24 height 24
click at [604, 132] on span at bounding box center [603, 132] width 12 height 12
click at [1012, 174] on div at bounding box center [1004, 296] width 848 height 376
click at [993, 173] on div at bounding box center [1004, 296] width 848 height 376
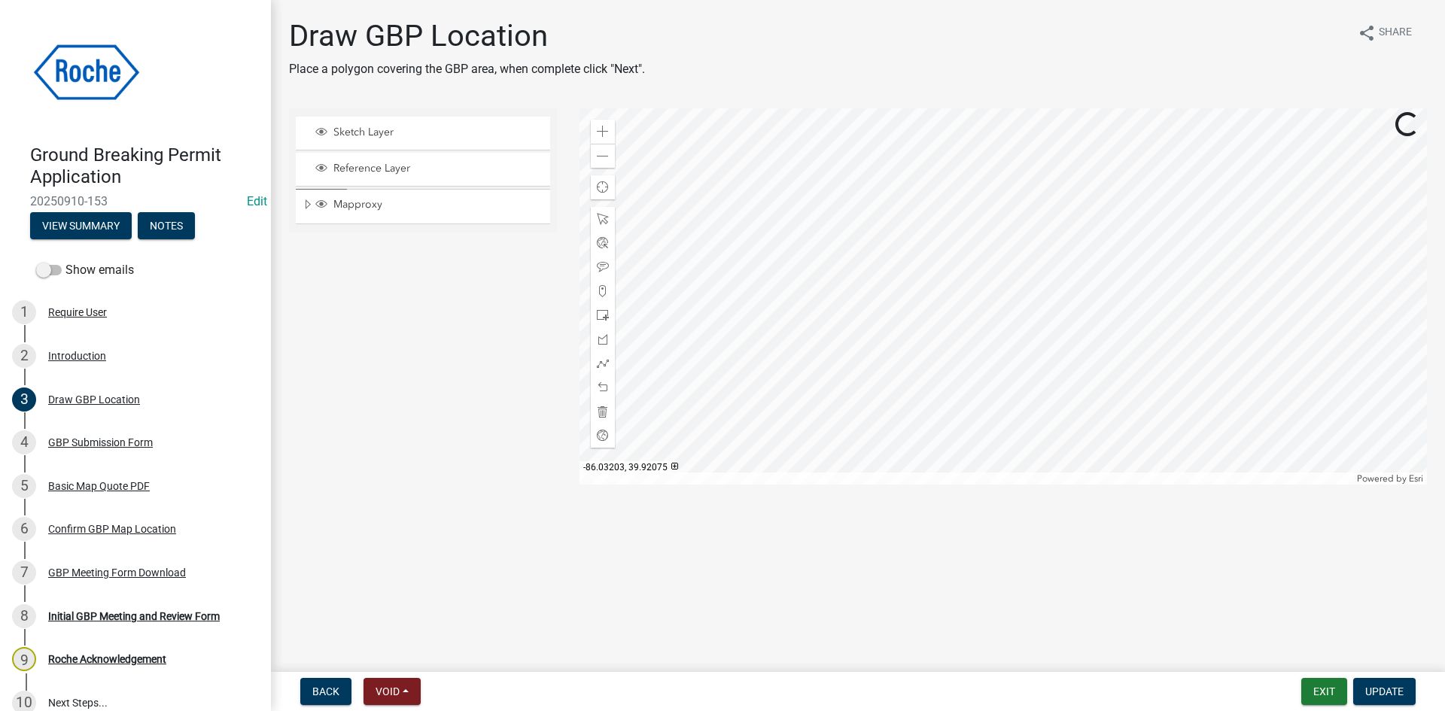
click at [1003, 392] on div at bounding box center [1004, 296] width 848 height 376
click at [1060, 369] on div at bounding box center [1004, 296] width 848 height 376
click at [1105, 355] on div at bounding box center [1004, 296] width 848 height 376
click at [900, 203] on div at bounding box center [1004, 296] width 848 height 376
click at [1031, 173] on div at bounding box center [1004, 296] width 848 height 376
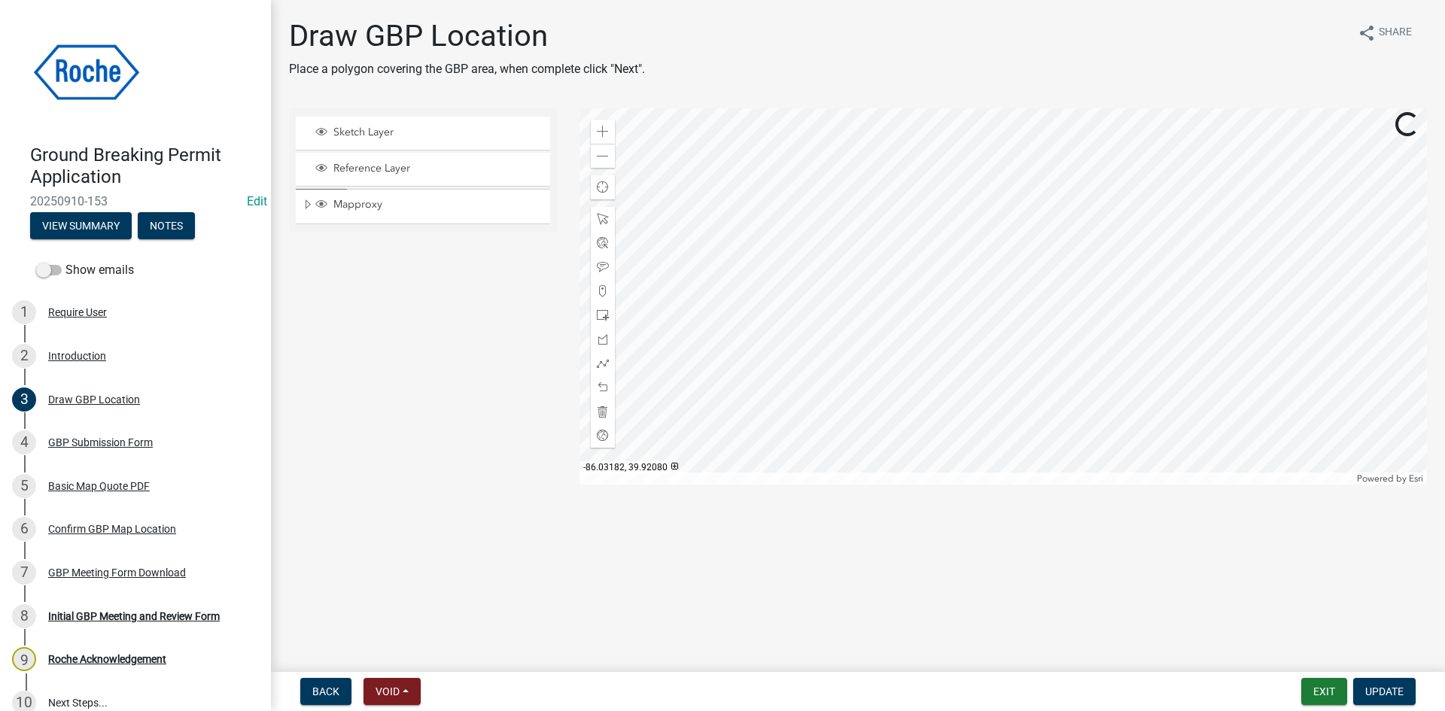
click at [959, 190] on div at bounding box center [1004, 296] width 848 height 376
click at [934, 278] on div at bounding box center [1004, 296] width 848 height 376
